Goal: Transaction & Acquisition: Purchase product/service

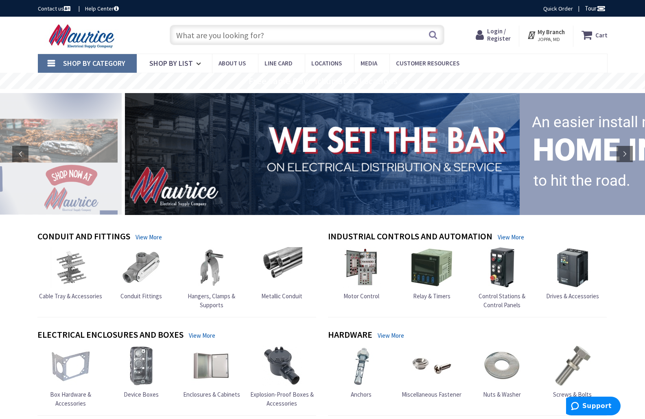
click at [338, 37] on input "text" at bounding box center [307, 35] width 274 height 20
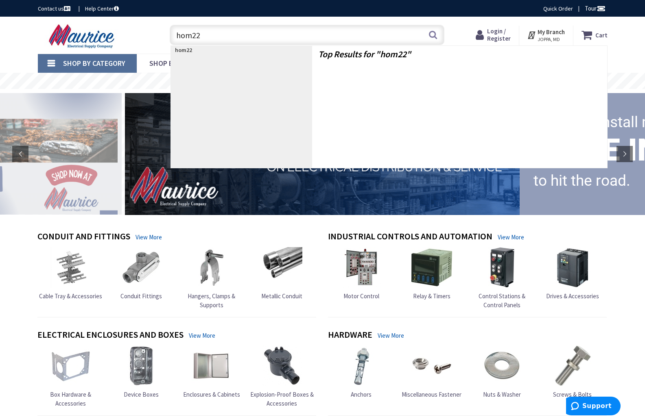
type input "hom220"
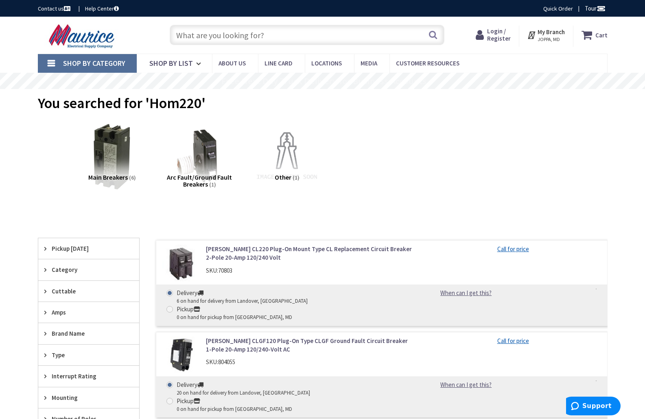
click at [237, 259] on link "[PERSON_NAME] CL220 Plug-On Mount Type CL Replacement Circuit Breaker 2-Pole 20…" at bounding box center [309, 253] width 207 height 17
